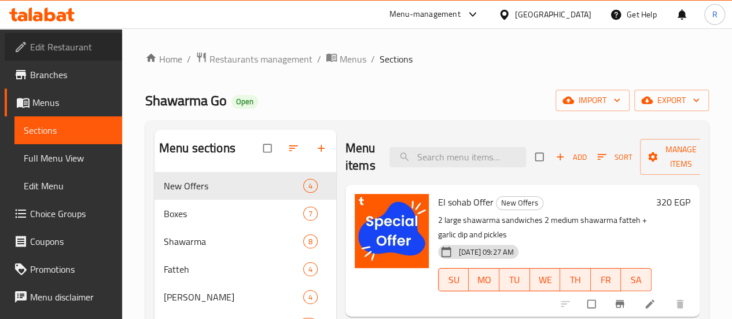
click at [67, 47] on span "Edit Restaurant" at bounding box center [71, 47] width 83 height 14
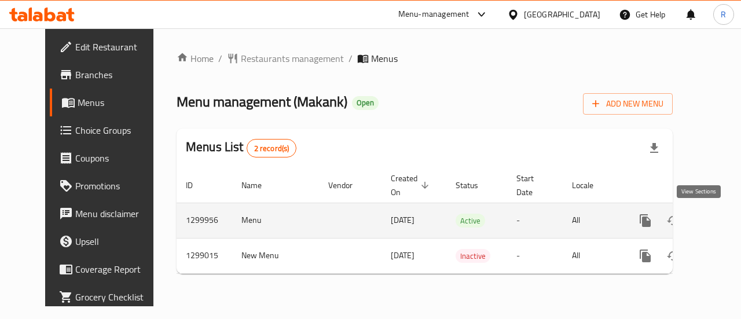
click at [722, 223] on icon "enhanced table" at bounding box center [729, 221] width 14 height 14
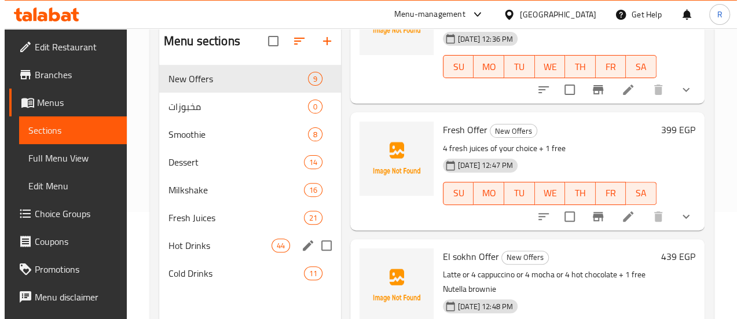
scroll to position [102, 0]
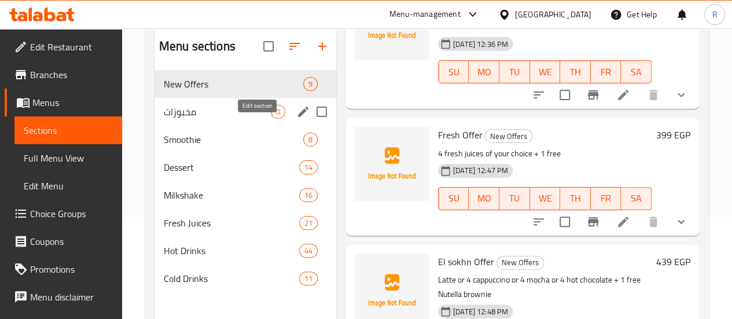
click at [296, 119] on icon "edit" at bounding box center [303, 112] width 14 height 14
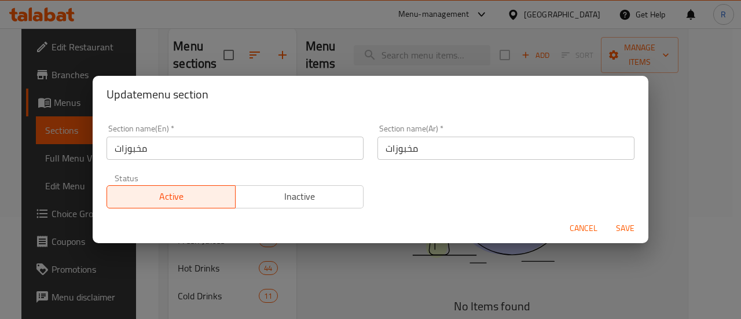
click at [321, 197] on span "Inactive" at bounding box center [299, 196] width 119 height 17
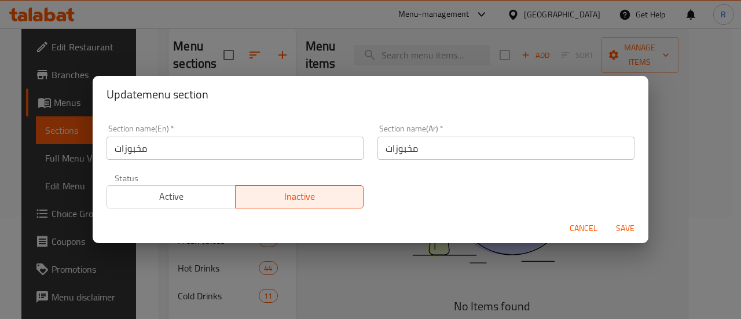
click at [624, 226] on span "Save" at bounding box center [625, 228] width 28 height 14
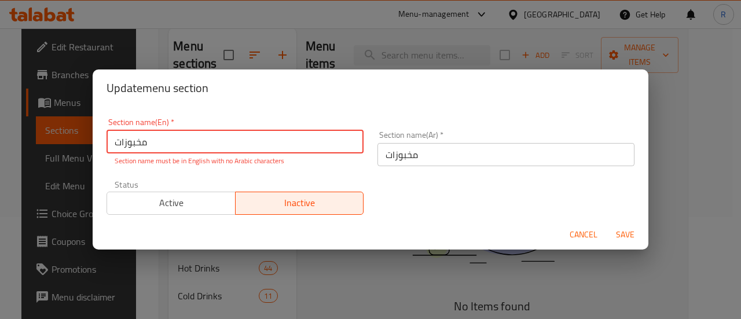
click at [589, 234] on span "Cancel" at bounding box center [583, 234] width 28 height 14
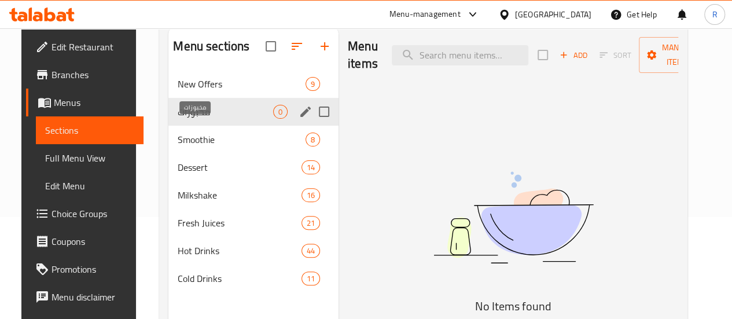
click at [196, 119] on span "مخبوزات" at bounding box center [225, 112] width 95 height 14
click at [299, 119] on icon "edit" at bounding box center [306, 112] width 14 height 14
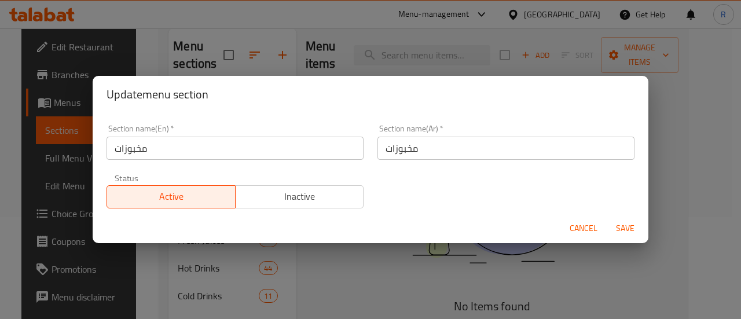
click at [325, 192] on span "Inactive" at bounding box center [299, 196] width 119 height 17
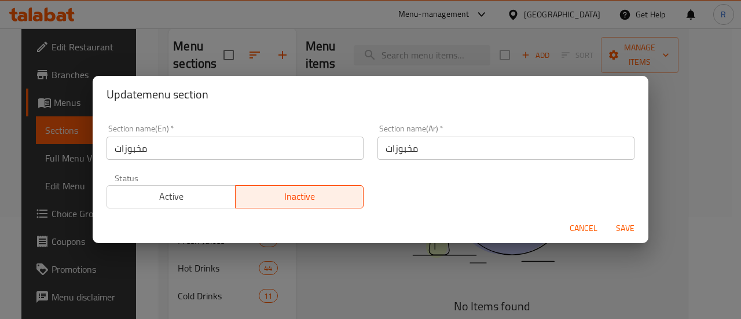
click at [625, 215] on div "Cancel Save" at bounding box center [370, 228] width 555 height 31
click at [624, 227] on span "Save" at bounding box center [625, 228] width 28 height 14
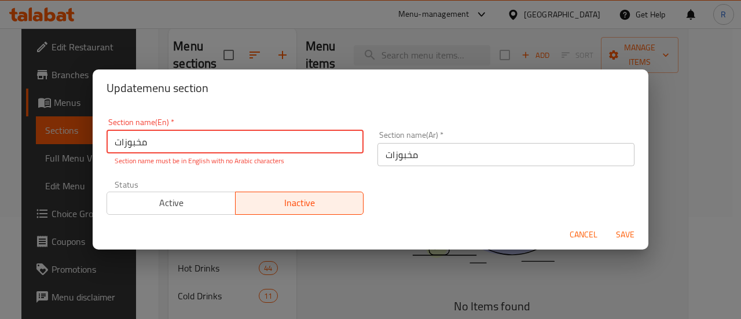
click at [251, 151] on input "مخبوزات" at bounding box center [234, 141] width 257 height 23
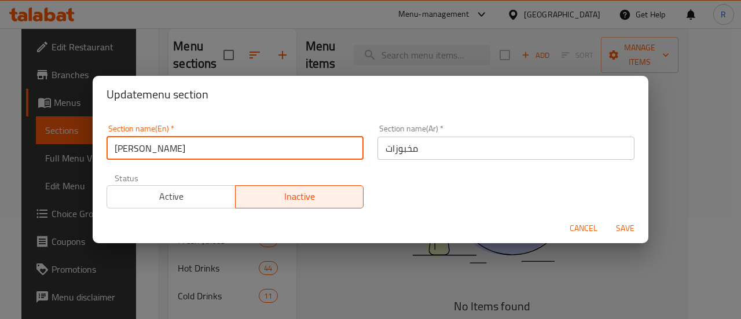
type input "bakery"
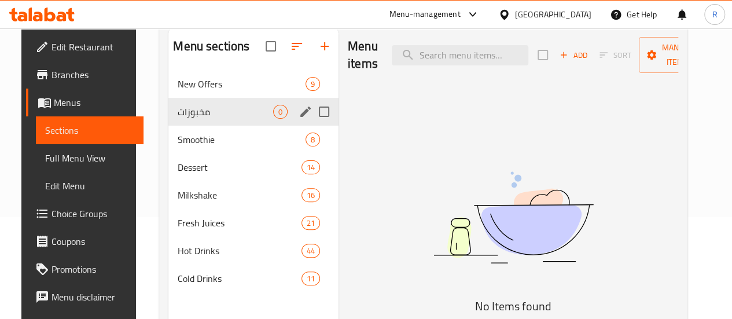
click at [300, 117] on icon "edit" at bounding box center [305, 111] width 10 height 10
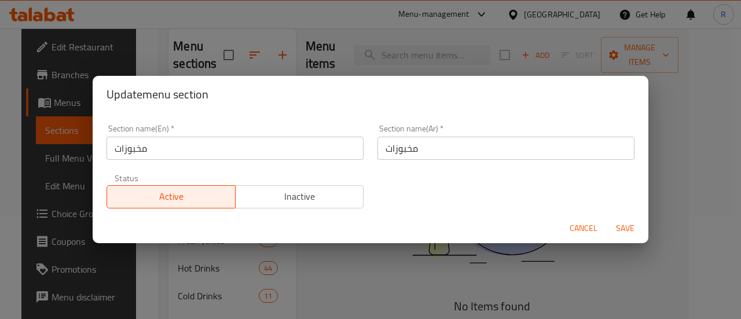
click at [204, 149] on input "مخبوزات" at bounding box center [234, 148] width 257 height 23
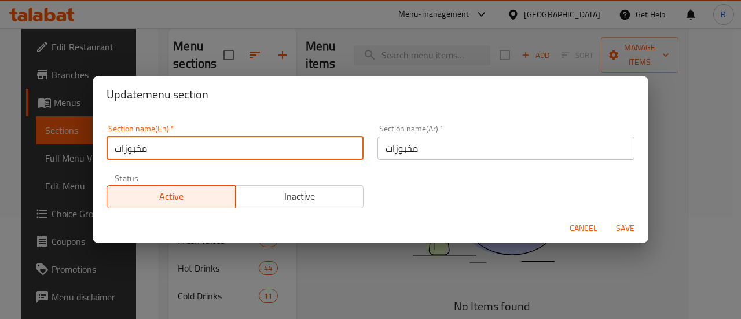
click at [204, 149] on input "مخبوزات" at bounding box center [234, 148] width 257 height 23
type input "b"
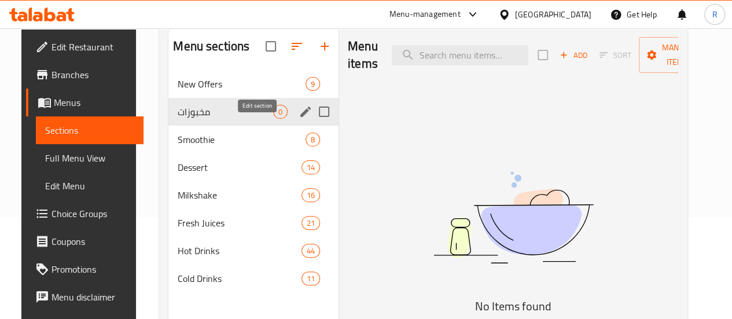
click at [299, 119] on icon "edit" at bounding box center [306, 112] width 14 height 14
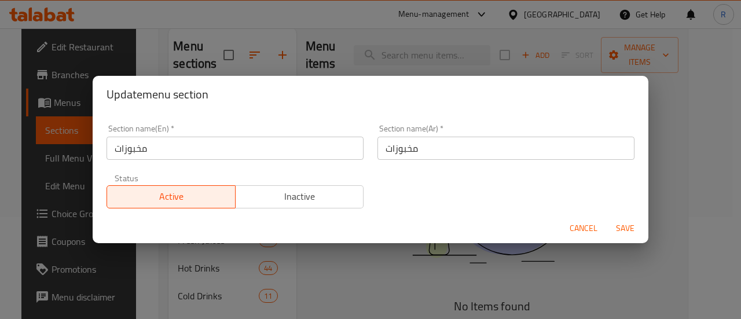
click at [211, 151] on input "مخبوزات" at bounding box center [234, 148] width 257 height 23
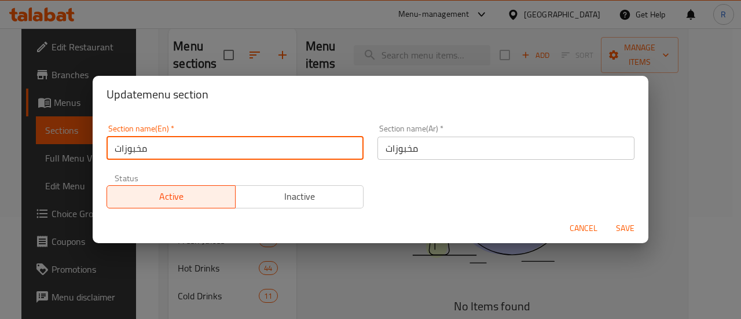
click at [211, 151] on input "مخبوزات" at bounding box center [234, 148] width 257 height 23
type input "b"
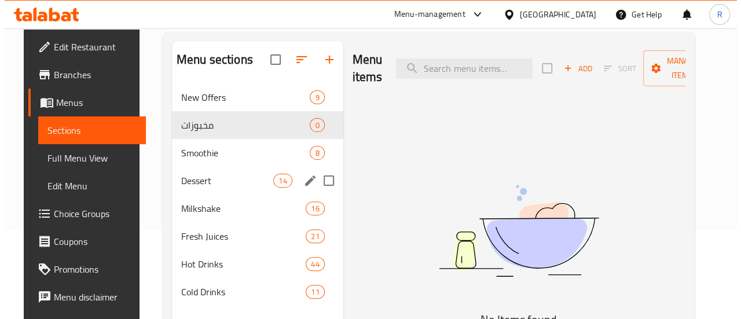
scroll to position [86, 0]
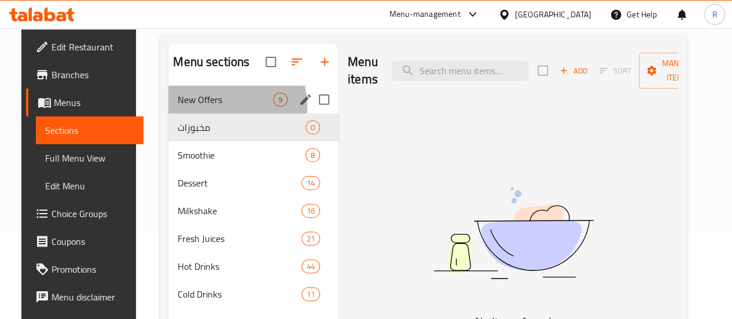
click at [189, 113] on div "New Offers 9" at bounding box center [253, 100] width 170 height 28
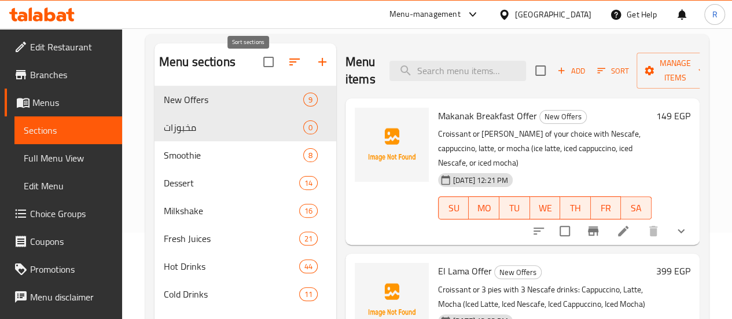
click at [289, 65] on icon "button" at bounding box center [294, 61] width 10 height 7
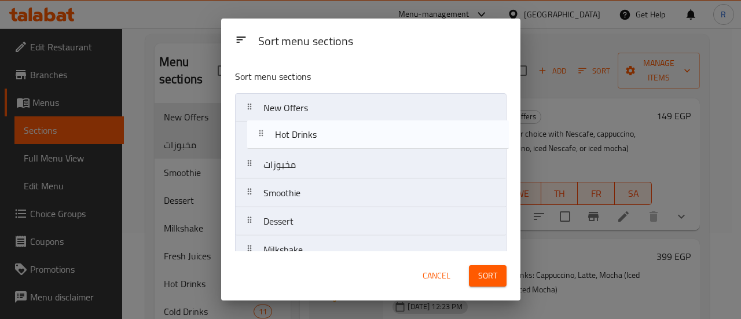
drag, startPoint x: 315, startPoint y: 203, endPoint x: 324, endPoint y: 122, distance: 82.1
click at [324, 122] on nav "New Offers مخبوزات Smoothie Dessert Milkshake Fresh Juices Hot Drinks Cold Drin…" at bounding box center [370, 207] width 271 height 228
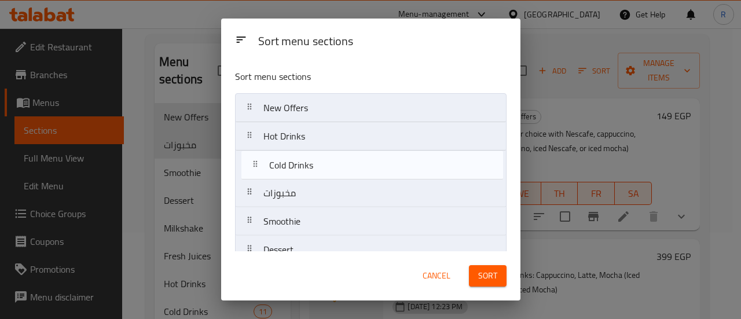
drag, startPoint x: 332, startPoint y: 237, endPoint x: 338, endPoint y: 157, distance: 80.7
click at [338, 157] on nav "New Offers Hot Drinks مخبوزات Smoothie Dessert Milkshake Fresh Juices Cold Drin…" at bounding box center [370, 207] width 271 height 228
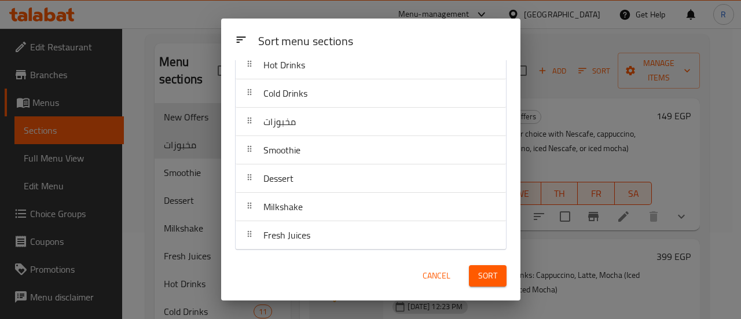
scroll to position [72, 0]
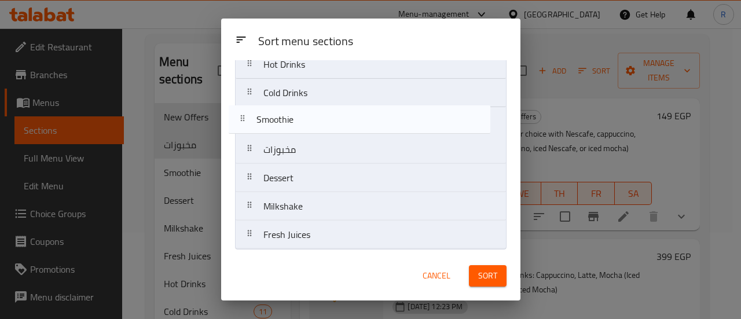
drag, startPoint x: 337, startPoint y: 157, endPoint x: 334, endPoint y: 116, distance: 40.6
click at [334, 116] on nav "New Offers Hot Drinks Cold Drinks مخبوزات Smoothie Dessert Milkshake Fresh Juic…" at bounding box center [370, 135] width 271 height 228
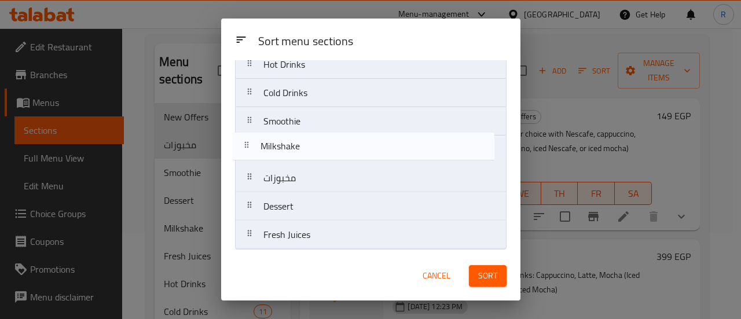
drag, startPoint x: 329, startPoint y: 214, endPoint x: 326, endPoint y: 145, distance: 68.9
click at [326, 145] on nav "New Offers Hot Drinks Cold Drinks Smoothie مخبوزات Dessert Milkshake Fresh Juic…" at bounding box center [370, 135] width 271 height 228
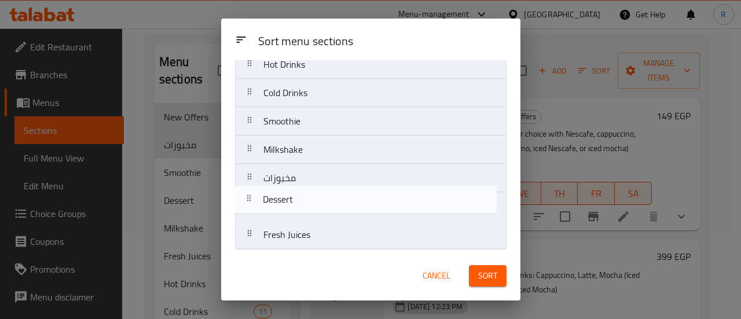
scroll to position [72, 0]
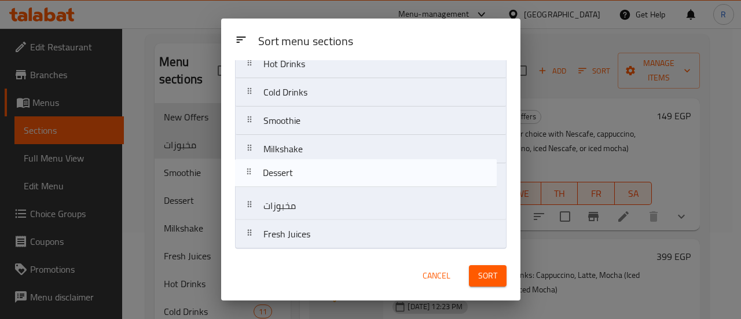
drag, startPoint x: 325, startPoint y: 208, endPoint x: 325, endPoint y: 165, distance: 42.8
click at [325, 165] on nav "New Offers Hot Drinks Cold Drinks Smoothie Milkshake مخبوزات Dessert Fresh Juic…" at bounding box center [370, 135] width 271 height 228
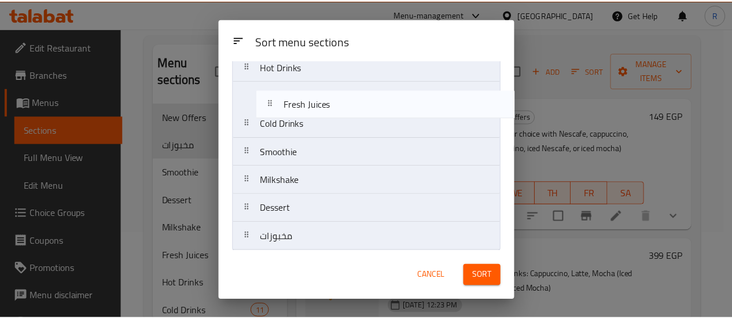
scroll to position [69, 0]
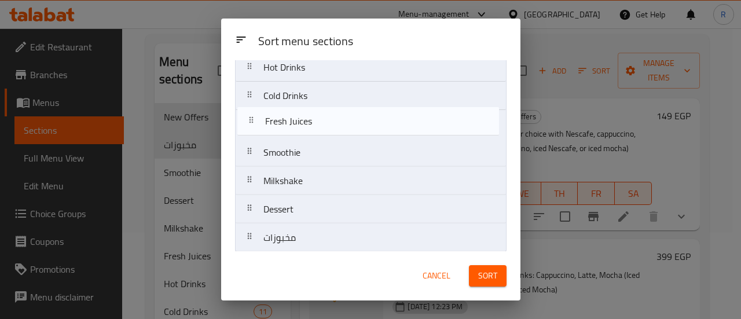
drag, startPoint x: 319, startPoint y: 237, endPoint x: 323, endPoint y: 122, distance: 115.2
click at [323, 122] on nav "New Offers Hot Drinks Cold Drinks Smoothie Milkshake Dessert مخبوزات Fresh Juic…" at bounding box center [370, 138] width 271 height 228
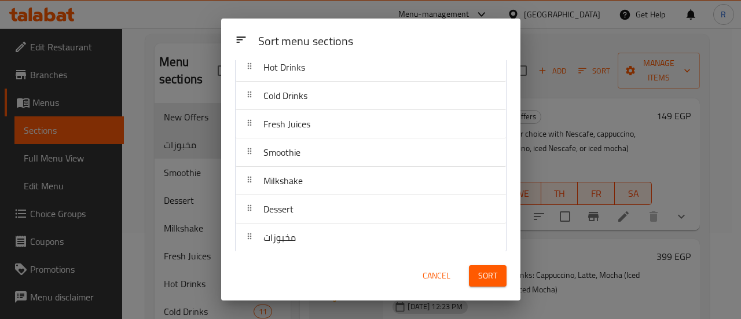
click at [485, 278] on span "Sort" at bounding box center [487, 275] width 19 height 14
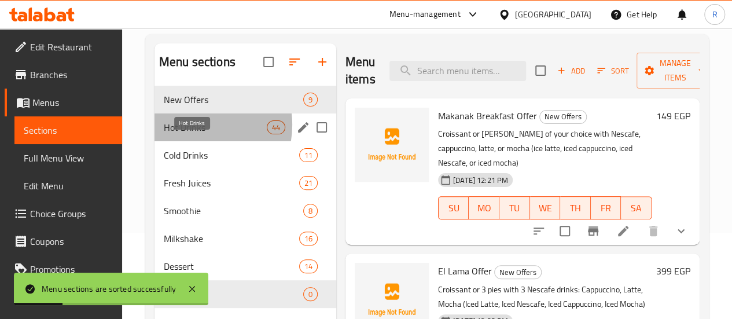
click at [192, 134] on span "Hot Drinks" at bounding box center [215, 127] width 103 height 14
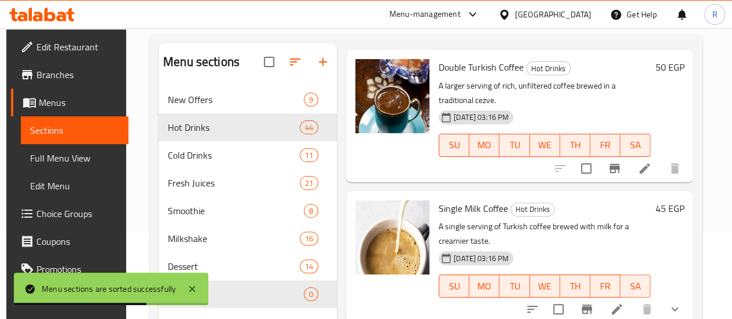
scroll to position [570, 0]
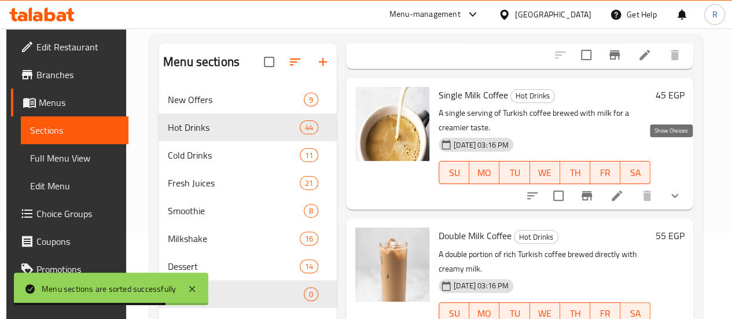
click at [671, 194] on icon "show more" at bounding box center [674, 196] width 7 height 4
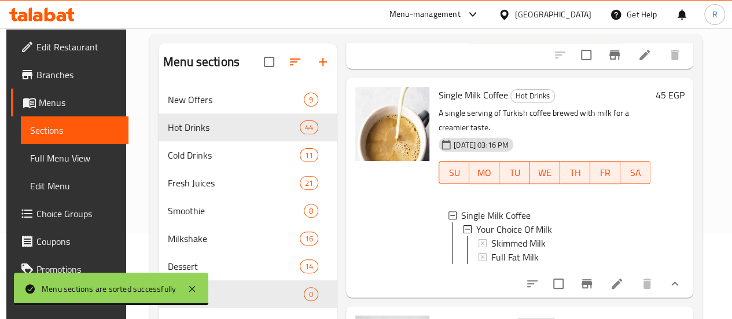
scroll to position [720, 0]
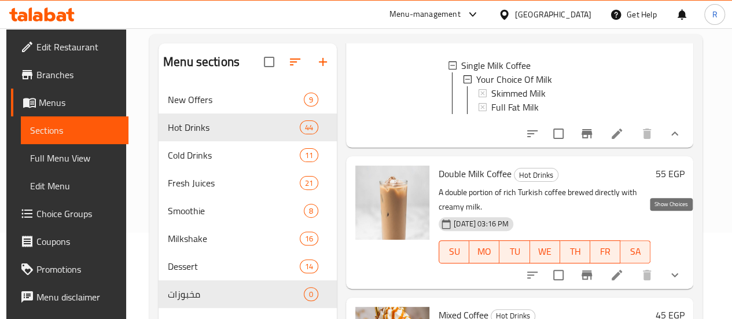
click at [673, 273] on icon "show more" at bounding box center [674, 275] width 7 height 4
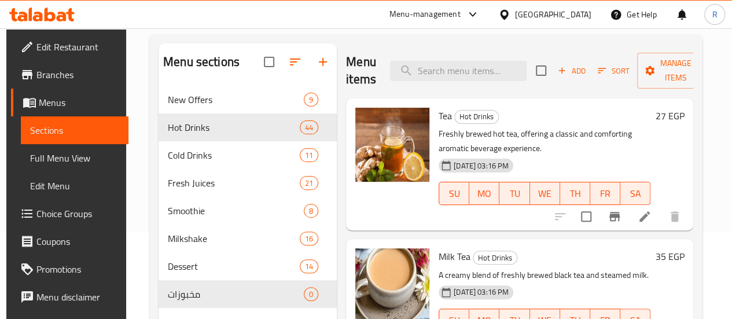
scroll to position [0, 0]
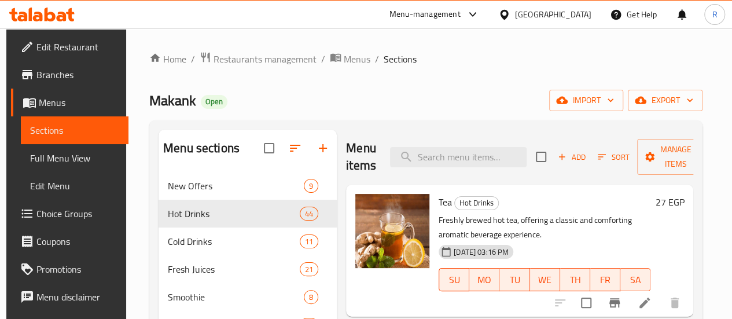
click at [480, 20] on icon at bounding box center [473, 15] width 14 height 14
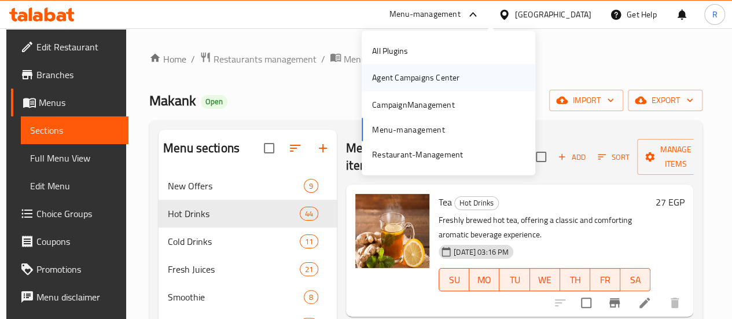
drag, startPoint x: 441, startPoint y: 80, endPoint x: 413, endPoint y: 83, distance: 28.5
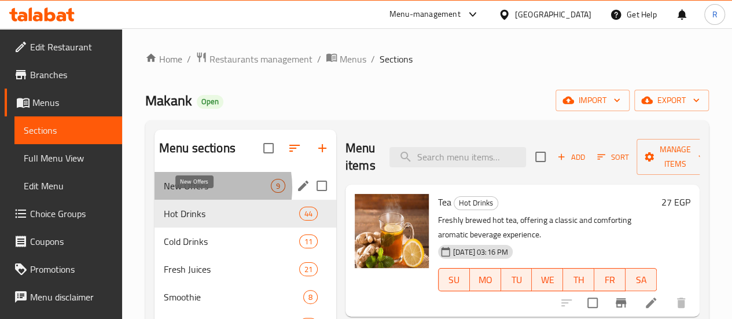
click at [186, 193] on span "New Offers" at bounding box center [217, 186] width 107 height 14
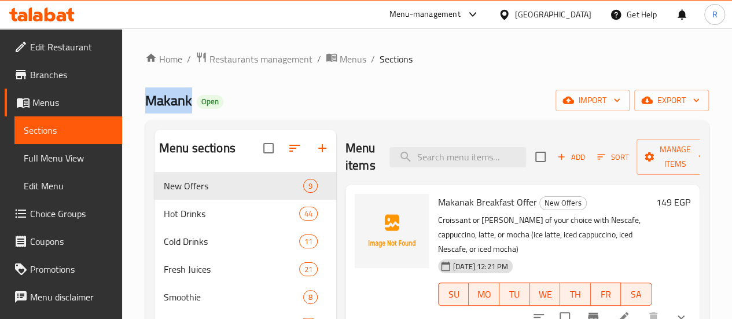
drag, startPoint x: 142, startPoint y: 96, endPoint x: 190, endPoint y: 99, distance: 48.1
click at [190, 99] on div "Home / Restaurants management / Menus / Sections Makank Open import export Menu…" at bounding box center [427, 254] width 610 height 452
copy span "Makank"
click at [461, 16] on div "Menu-management" at bounding box center [424, 15] width 71 height 14
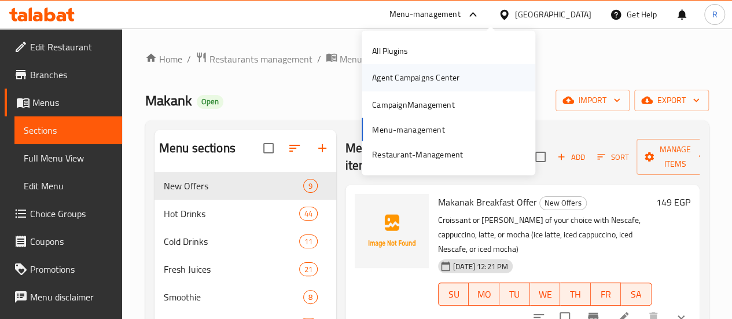
click at [448, 78] on div "Agent Campaigns Center" at bounding box center [415, 77] width 87 height 13
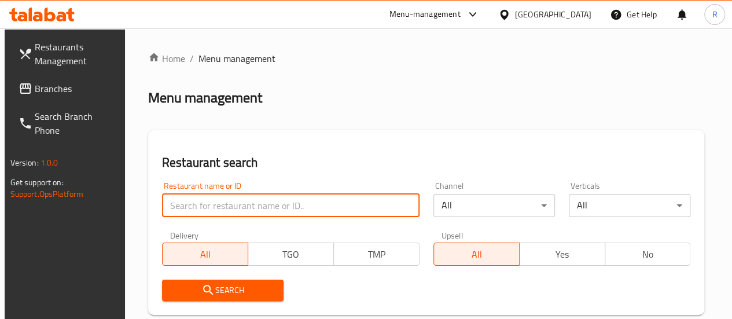
click at [244, 200] on input "search" at bounding box center [290, 205] width 257 height 23
type input "makank"
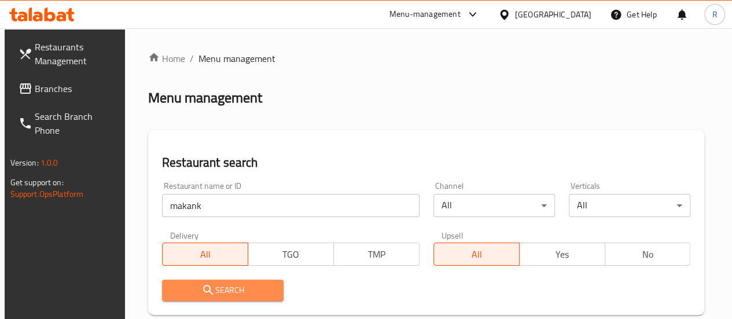
click at [257, 292] on span "Search" at bounding box center [222, 290] width 103 height 14
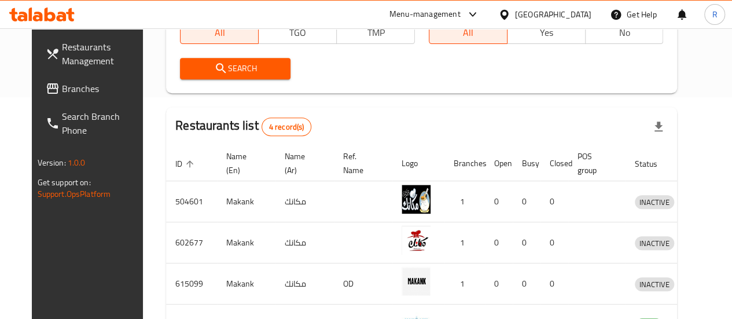
scroll to position [309, 0]
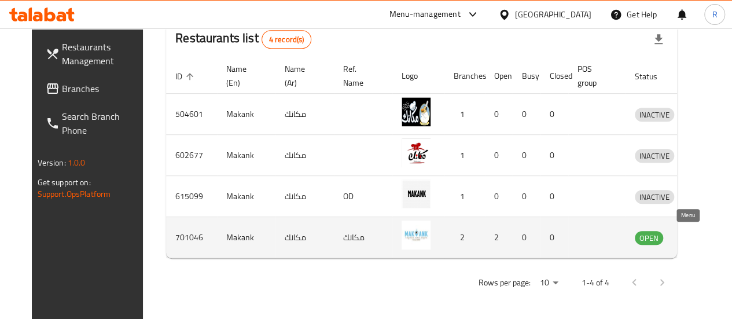
click at [698, 237] on icon "enhanced table" at bounding box center [704, 238] width 13 height 10
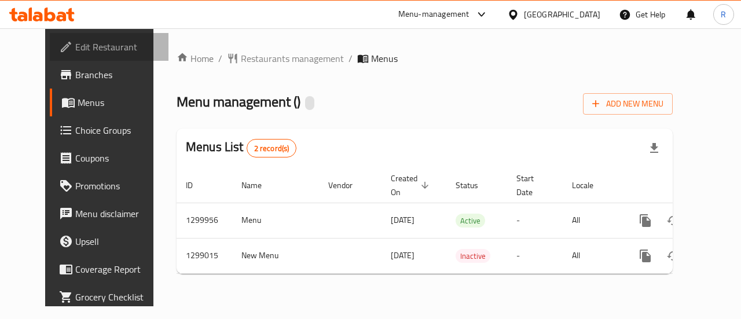
click at [75, 49] on span "Edit Restaurant" at bounding box center [117, 47] width 84 height 14
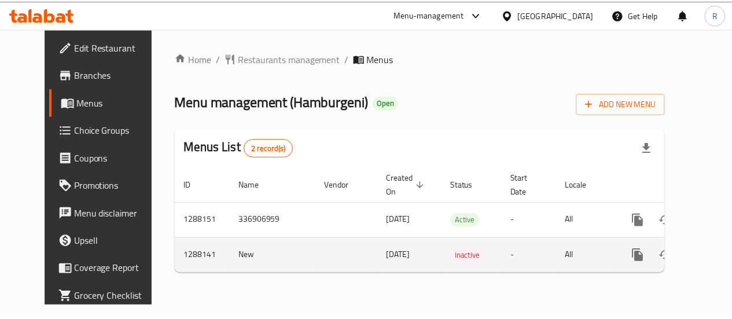
scroll to position [0, 4]
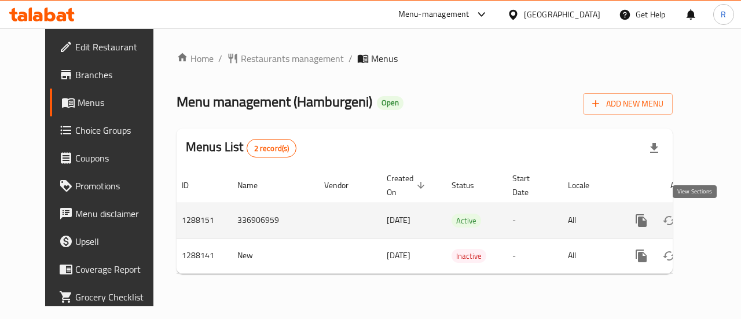
click at [717, 221] on icon "enhanced table" at bounding box center [724, 221] width 14 height 14
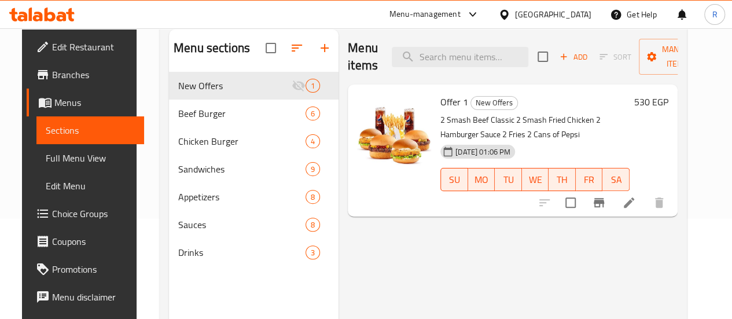
scroll to position [99, 0]
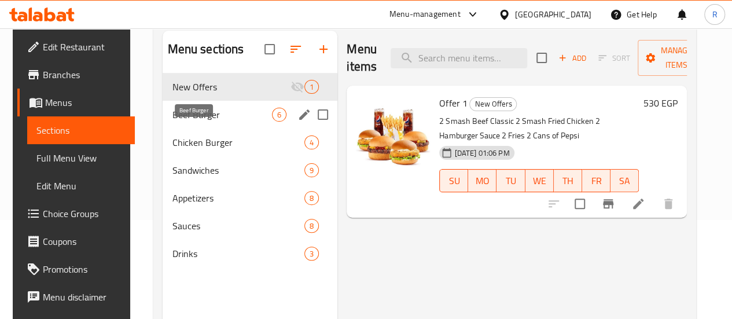
click at [195, 122] on span "Beef Burger" at bounding box center [222, 115] width 100 height 14
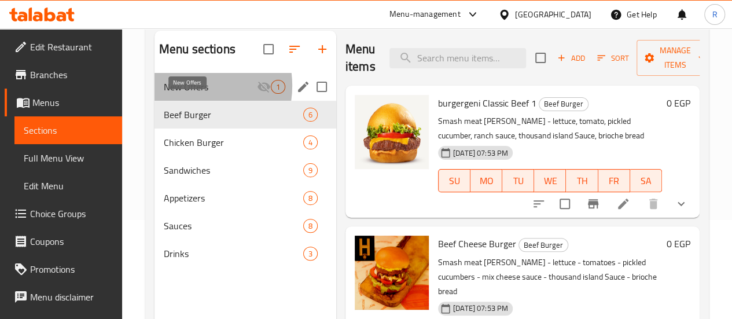
click at [186, 94] on span "New Offers" at bounding box center [210, 87] width 93 height 14
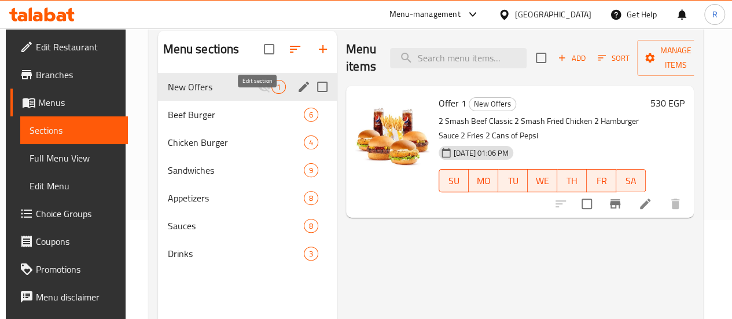
click at [299, 92] on icon "edit" at bounding box center [304, 87] width 10 height 10
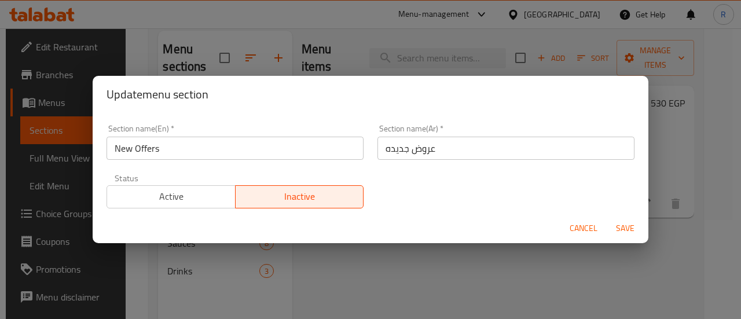
click at [197, 198] on span "Active" at bounding box center [171, 196] width 119 height 17
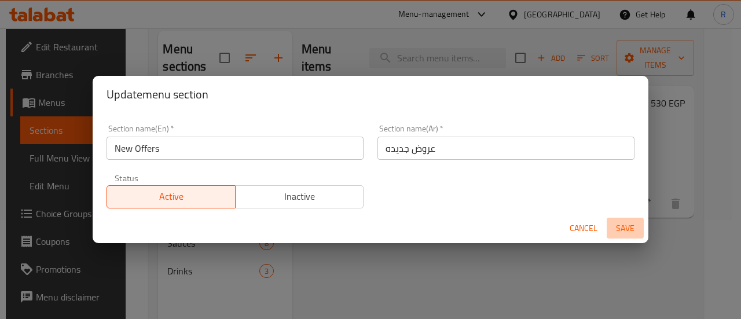
click at [614, 233] on span "Save" at bounding box center [625, 228] width 28 height 14
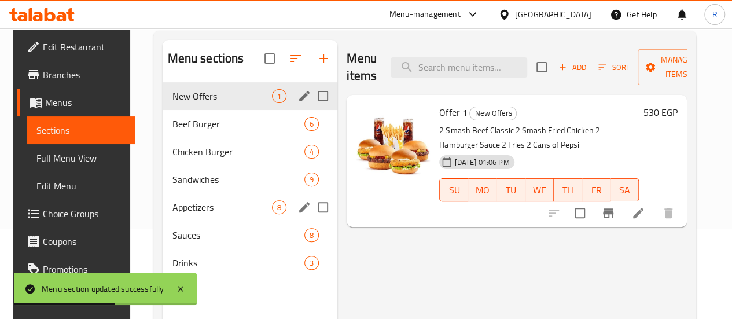
scroll to position [89, 0]
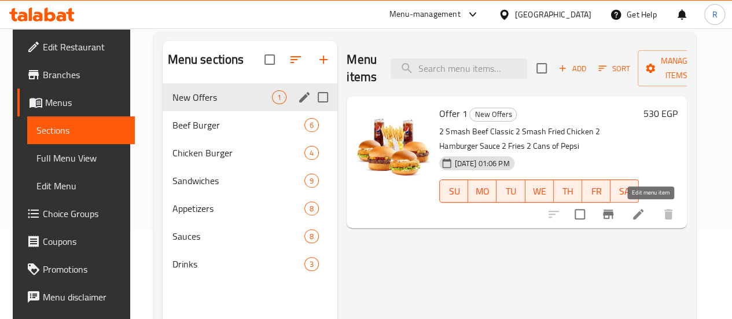
click at [645, 209] on icon at bounding box center [638, 214] width 14 height 14
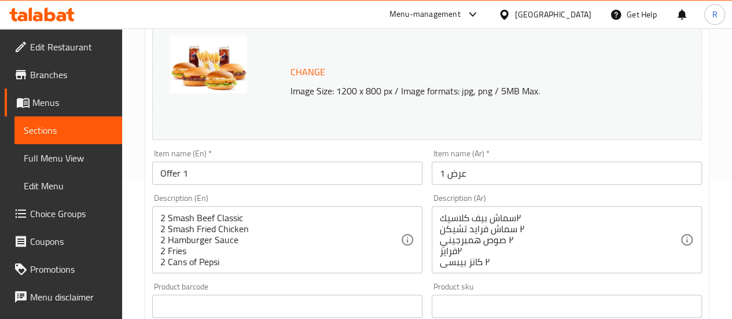
scroll to position [151, 0]
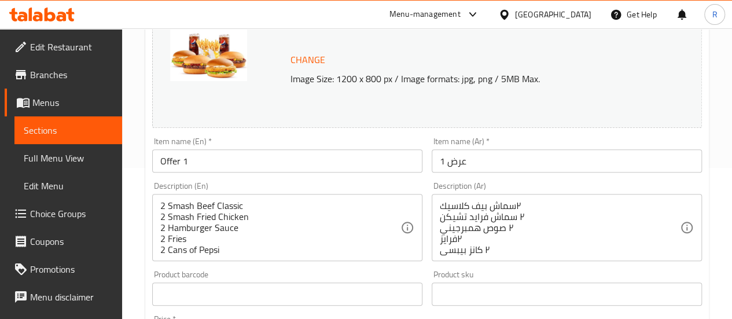
click at [169, 161] on input "Offer 1" at bounding box center [287, 160] width 270 height 23
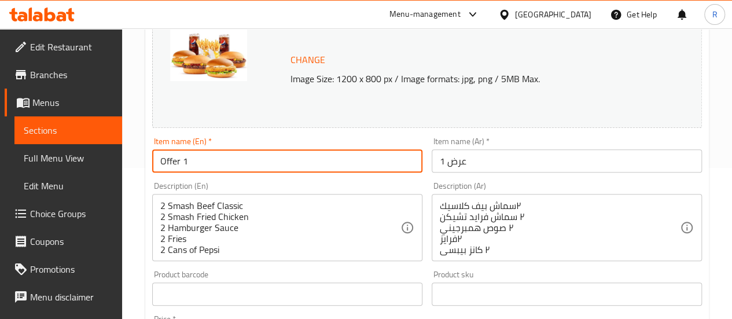
click at [169, 161] on input "Offer 1" at bounding box center [287, 160] width 270 height 23
type input "family offer"
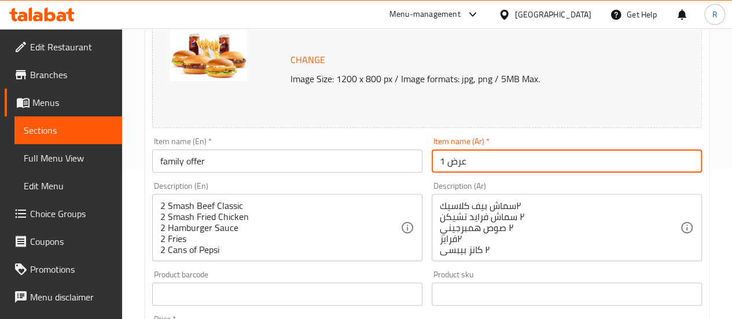
drag, startPoint x: 439, startPoint y: 164, endPoint x: 521, endPoint y: 163, distance: 82.2
click at [521, 163] on input "عرض 1" at bounding box center [567, 160] width 270 height 23
click at [469, 163] on input "عرض 1" at bounding box center [567, 160] width 270 height 23
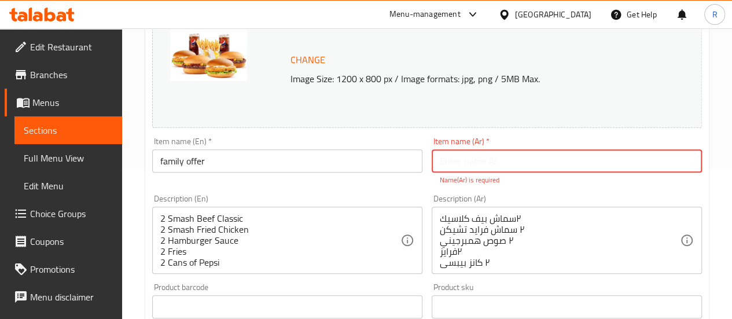
paste input "عرض عائلي"
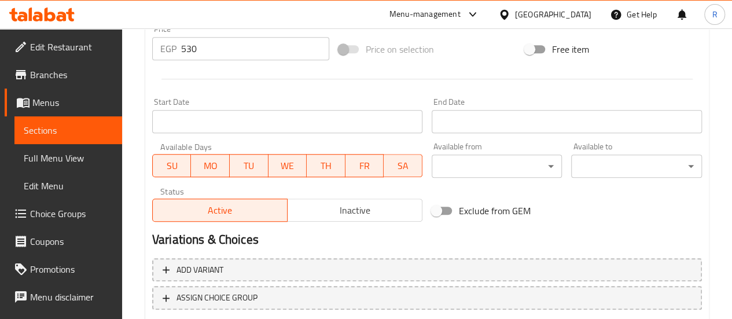
scroll to position [528, 0]
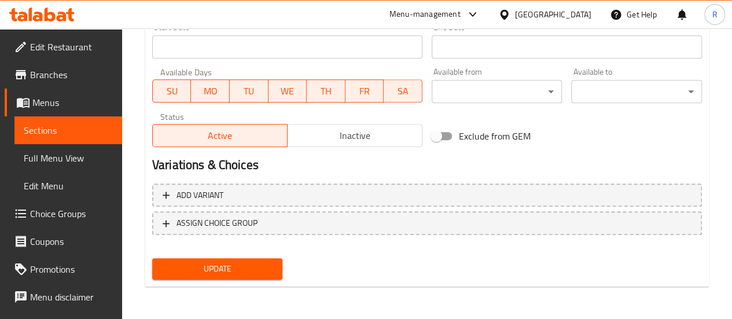
type input "عرض عائلي"
click at [215, 269] on span "Update" at bounding box center [217, 269] width 112 height 14
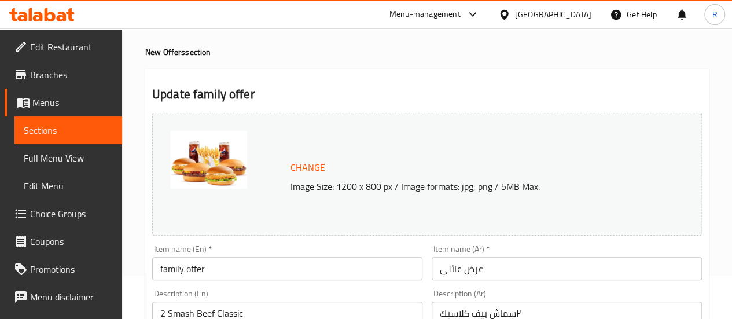
scroll to position [0, 0]
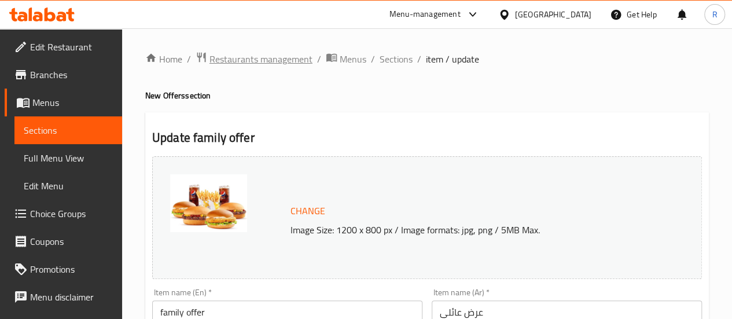
click at [268, 64] on span "Restaurants management" at bounding box center [260, 59] width 103 height 14
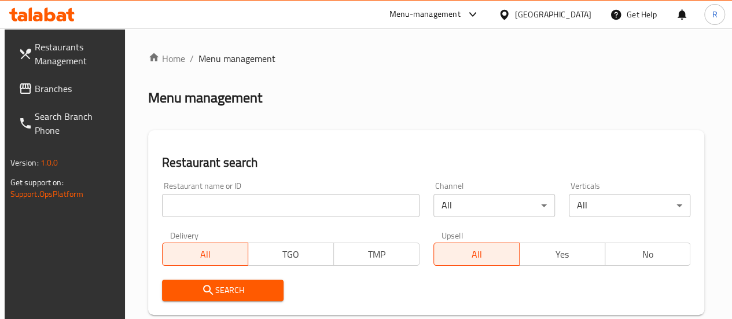
click at [249, 206] on input "search" at bounding box center [290, 205] width 257 height 23
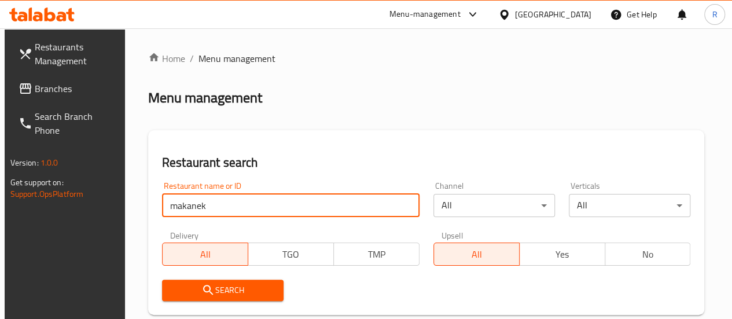
click at [226, 215] on input "makanek" at bounding box center [290, 205] width 257 height 23
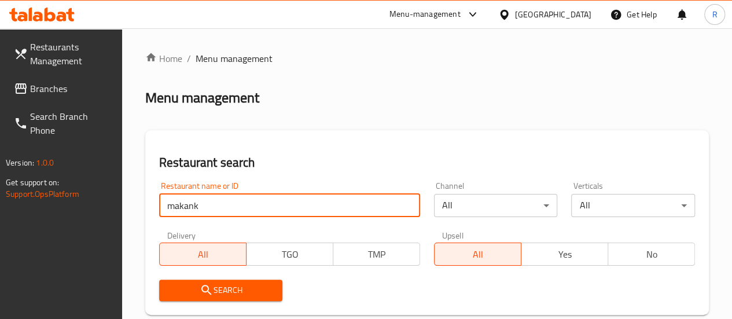
scroll to position [76, 0]
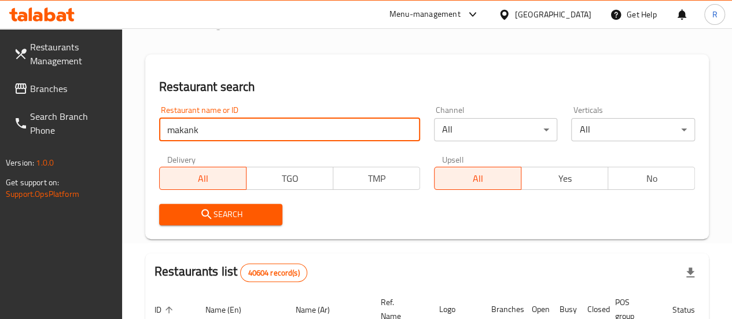
type input "makank"
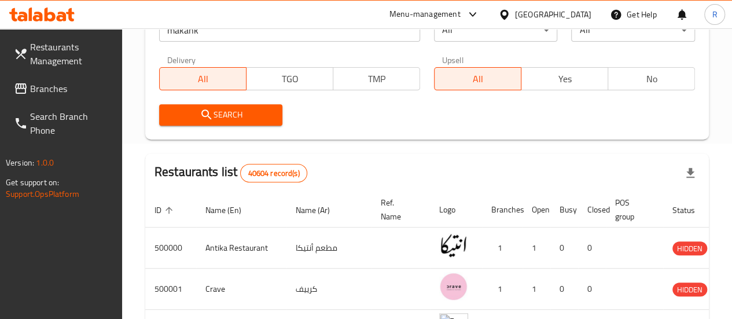
scroll to position [176, 0]
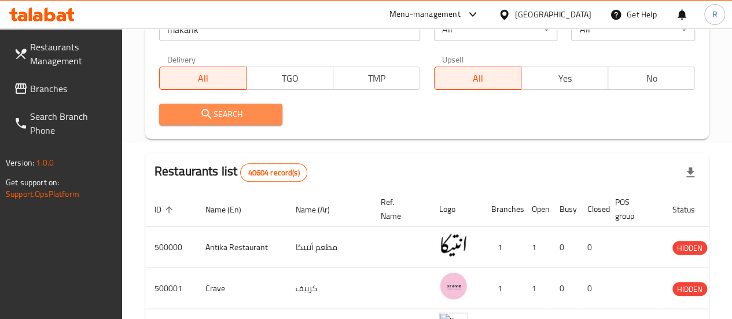
click at [256, 111] on span "Search" at bounding box center [220, 114] width 105 height 14
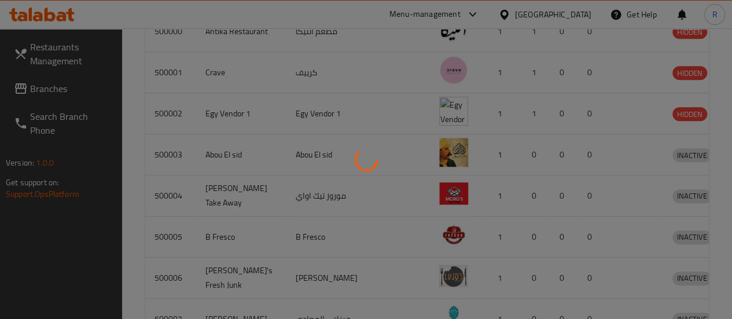
scroll to position [309, 0]
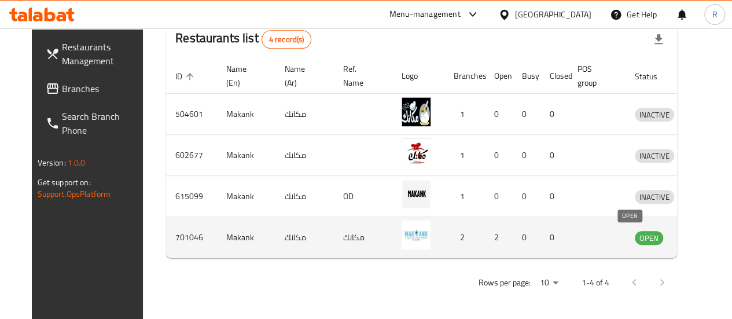
click at [635, 240] on span "OPEN" at bounding box center [649, 237] width 28 height 13
click at [698, 239] on icon "enhanced table" at bounding box center [704, 238] width 13 height 10
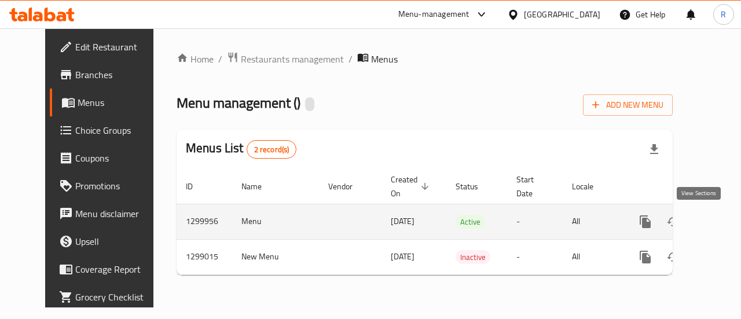
click at [722, 218] on icon "enhanced table" at bounding box center [729, 222] width 14 height 14
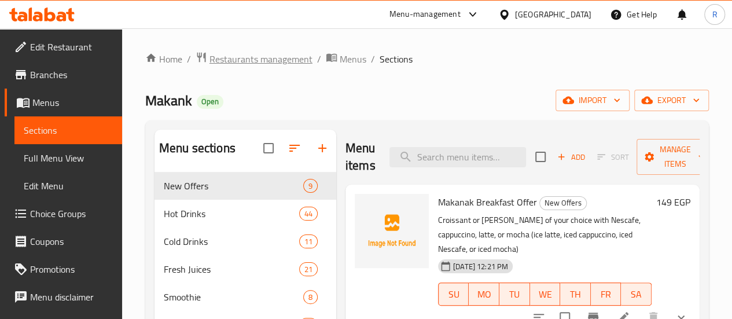
click at [238, 61] on span "Restaurants management" at bounding box center [260, 59] width 103 height 14
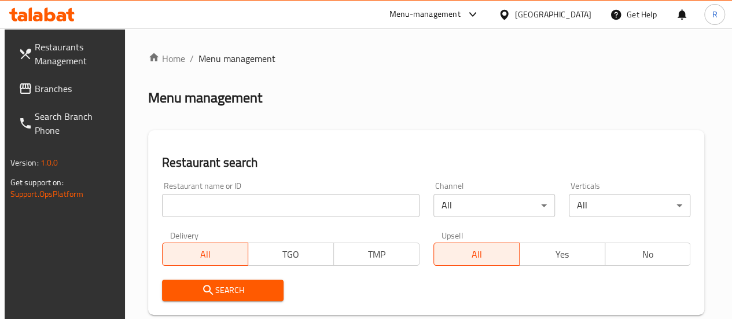
click at [195, 205] on input "search" at bounding box center [290, 205] width 257 height 23
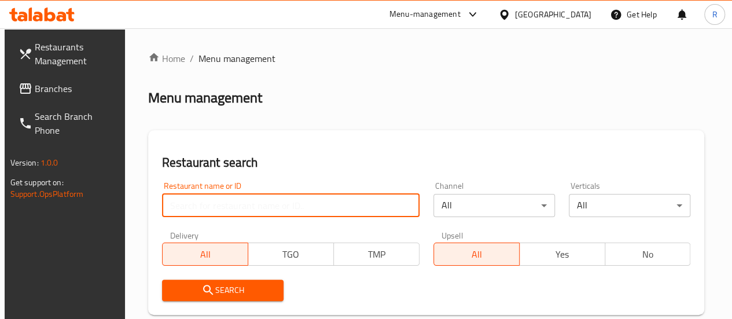
paste input "700322"
type input "700322"
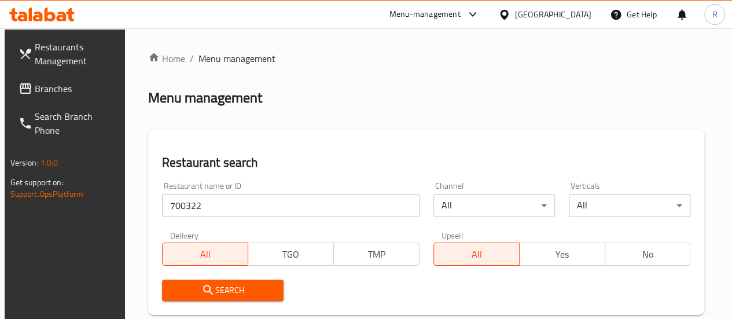
click at [224, 290] on span "Search" at bounding box center [222, 290] width 103 height 14
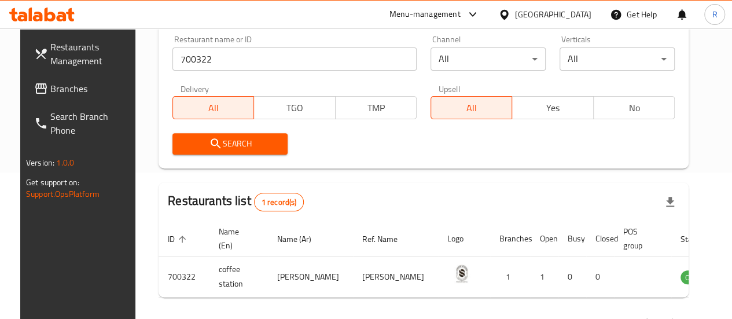
scroll to position [187, 0]
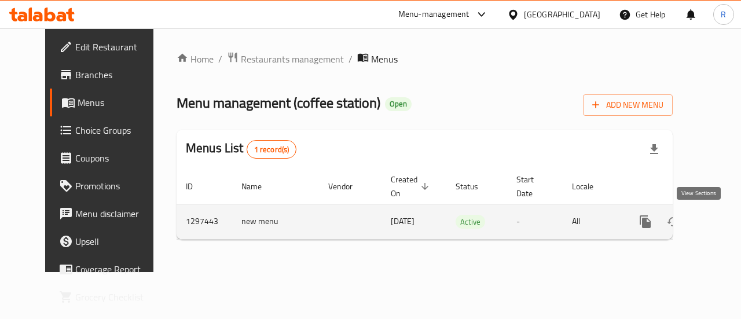
click at [715, 227] on link "enhanced table" at bounding box center [729, 222] width 28 height 28
